Goal: Information Seeking & Learning: Learn about a topic

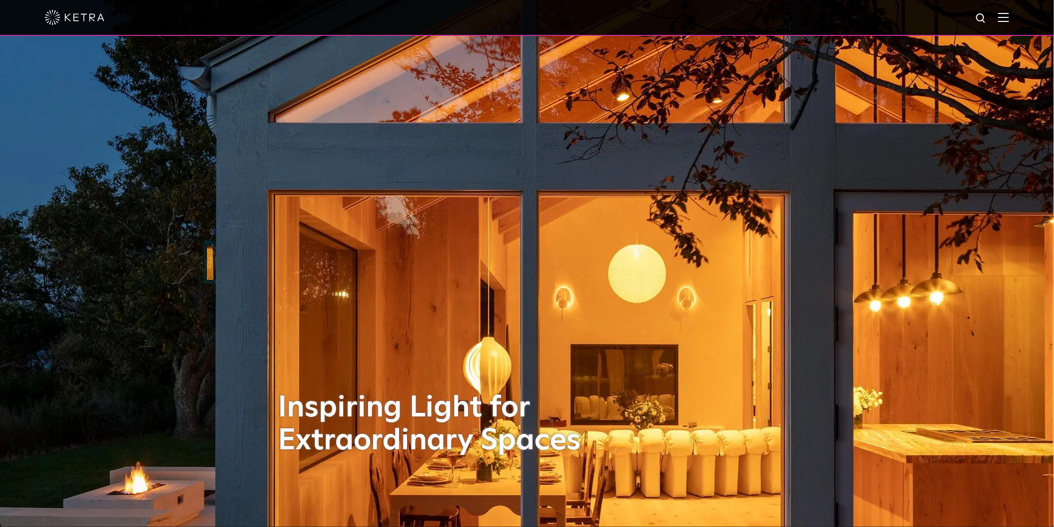
drag, startPoint x: 675, startPoint y: 145, endPoint x: 487, endPoint y: 57, distance: 207.9
click at [1004, 10] on div at bounding box center [527, 17] width 964 height 35
click at [1009, 13] on img at bounding box center [1003, 16] width 11 height 9
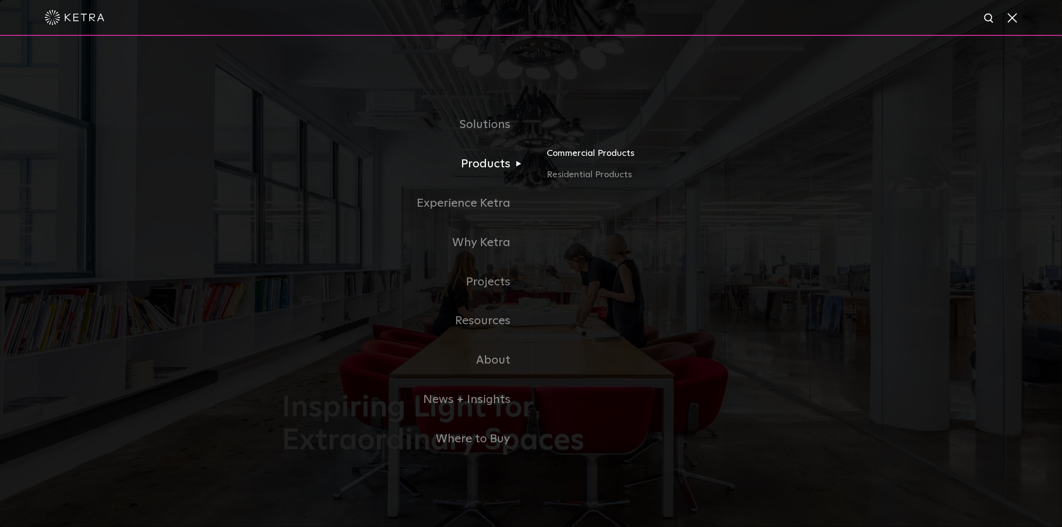
click at [598, 152] on link "Commercial Products" at bounding box center [663, 157] width 233 height 22
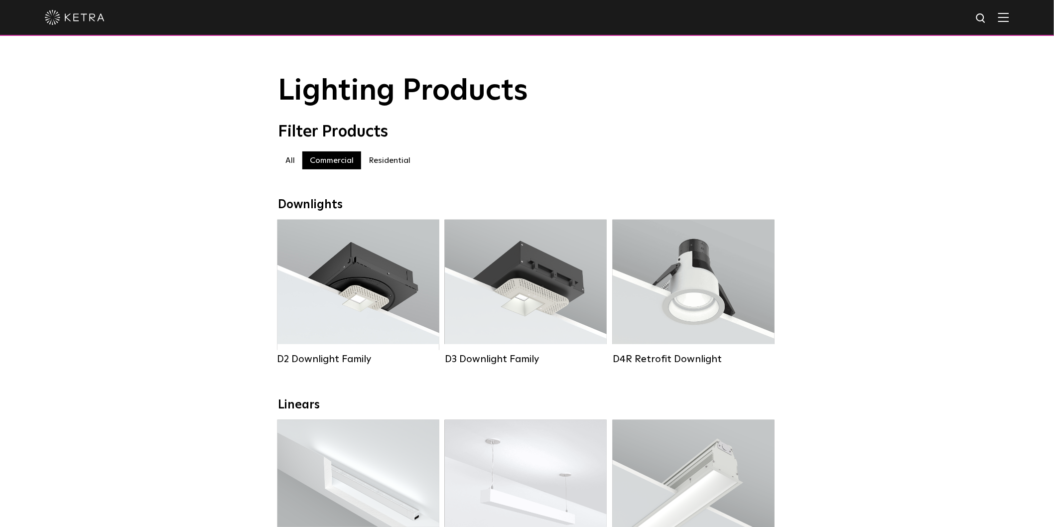
click at [385, 158] on label "Residential" at bounding box center [389, 160] width 57 height 18
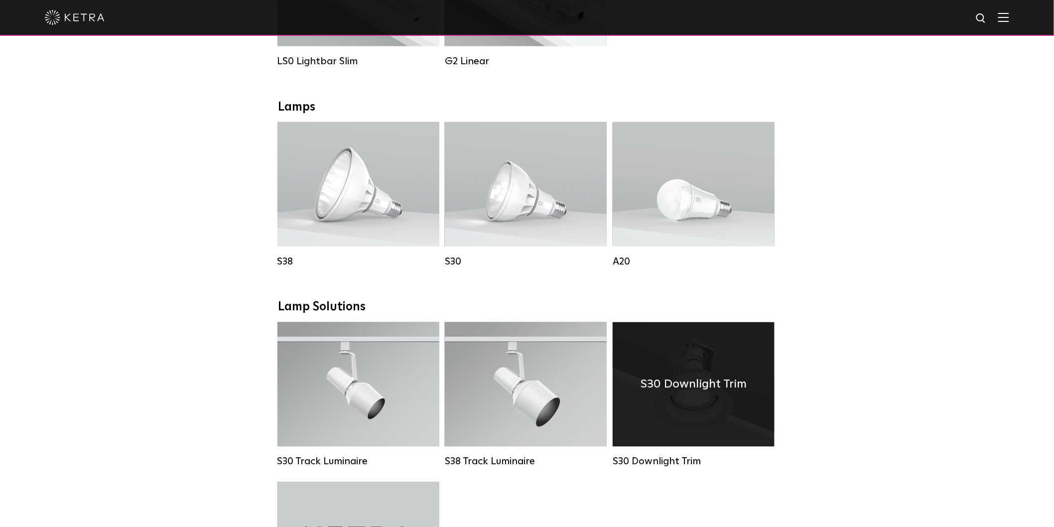
scroll to position [664, 0]
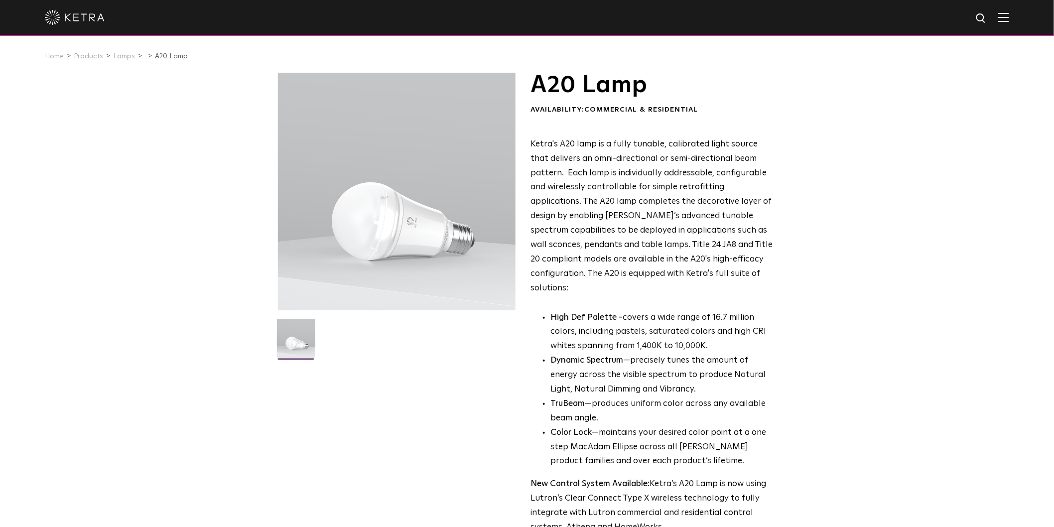
scroll to position [166, 0]
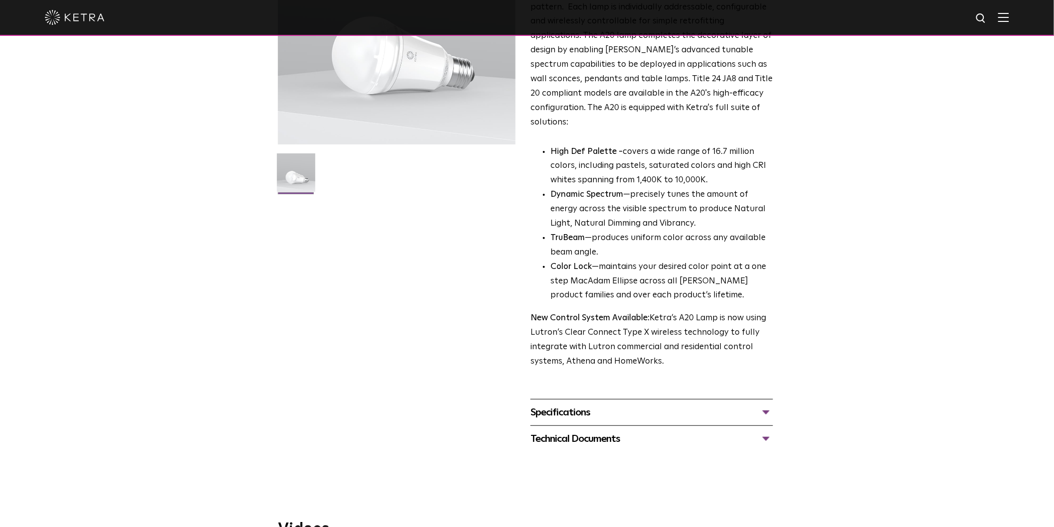
click at [666, 404] on div "Specifications" at bounding box center [651, 412] width 243 height 16
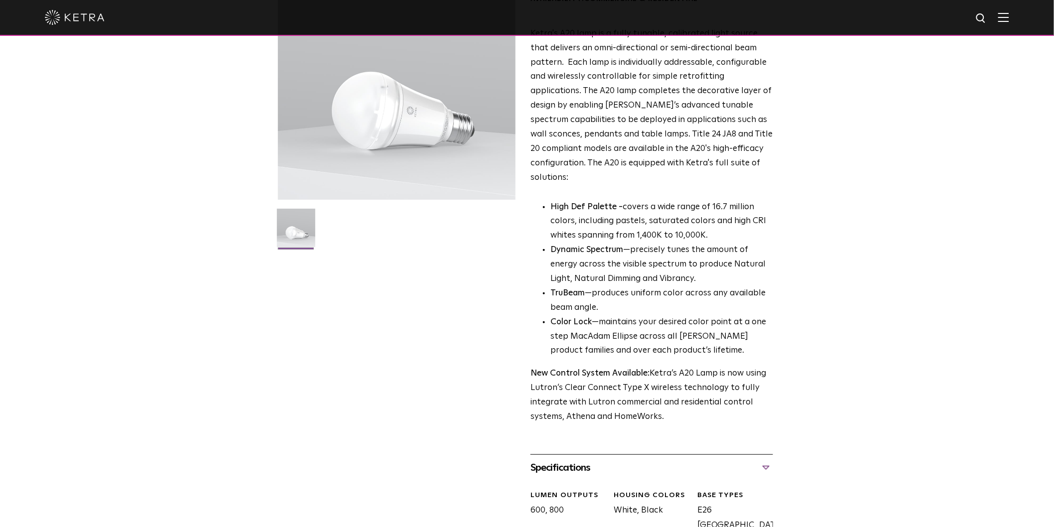
scroll to position [0, 0]
